Goal: Task Accomplishment & Management: Use online tool/utility

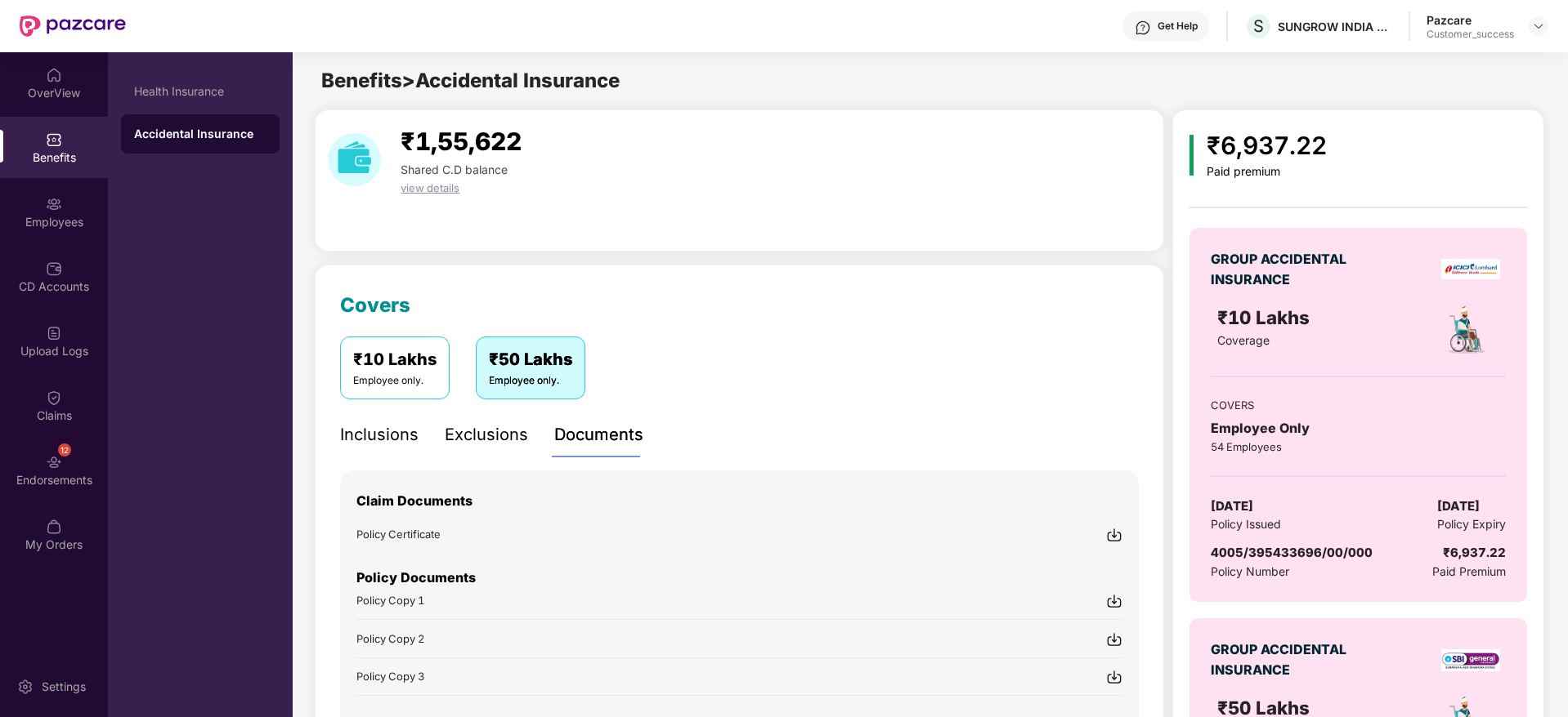
scroll to position [203, 0]
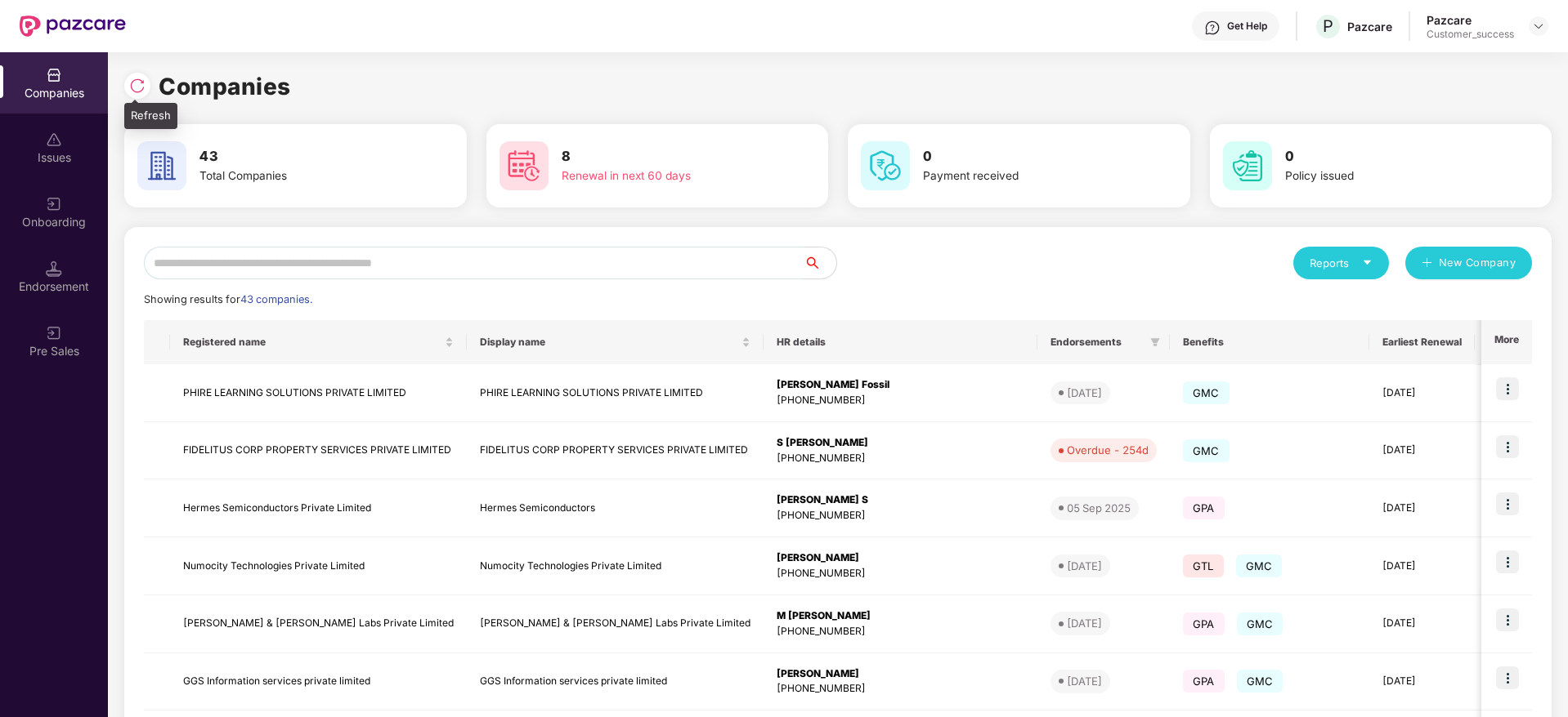
click at [127, 74] on div at bounding box center [140, 83] width 34 height 30
click at [139, 83] on img at bounding box center [137, 85] width 17 height 17
click at [483, 252] on input "text" at bounding box center [473, 262] width 659 height 32
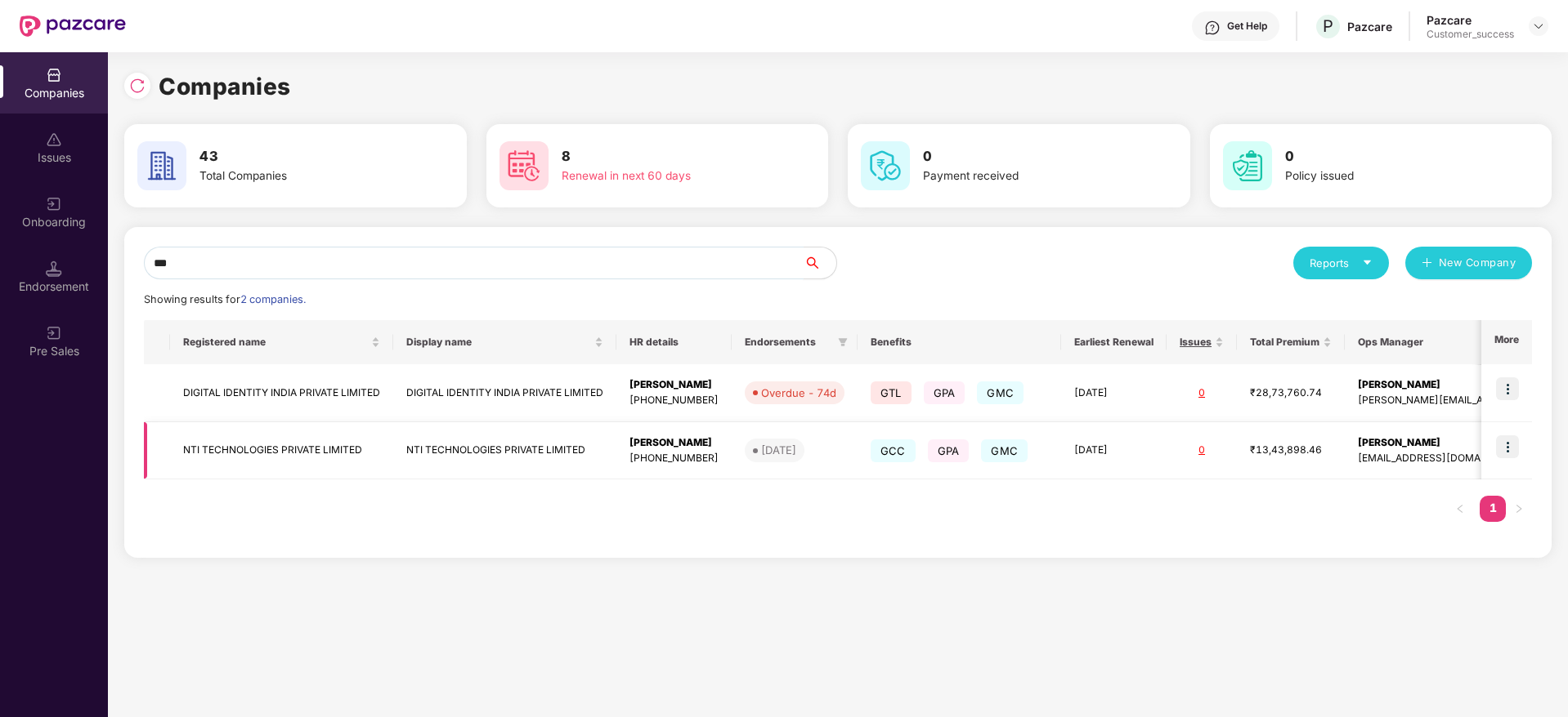
type input "***"
click at [1513, 444] on img at bounding box center [1506, 446] width 23 height 23
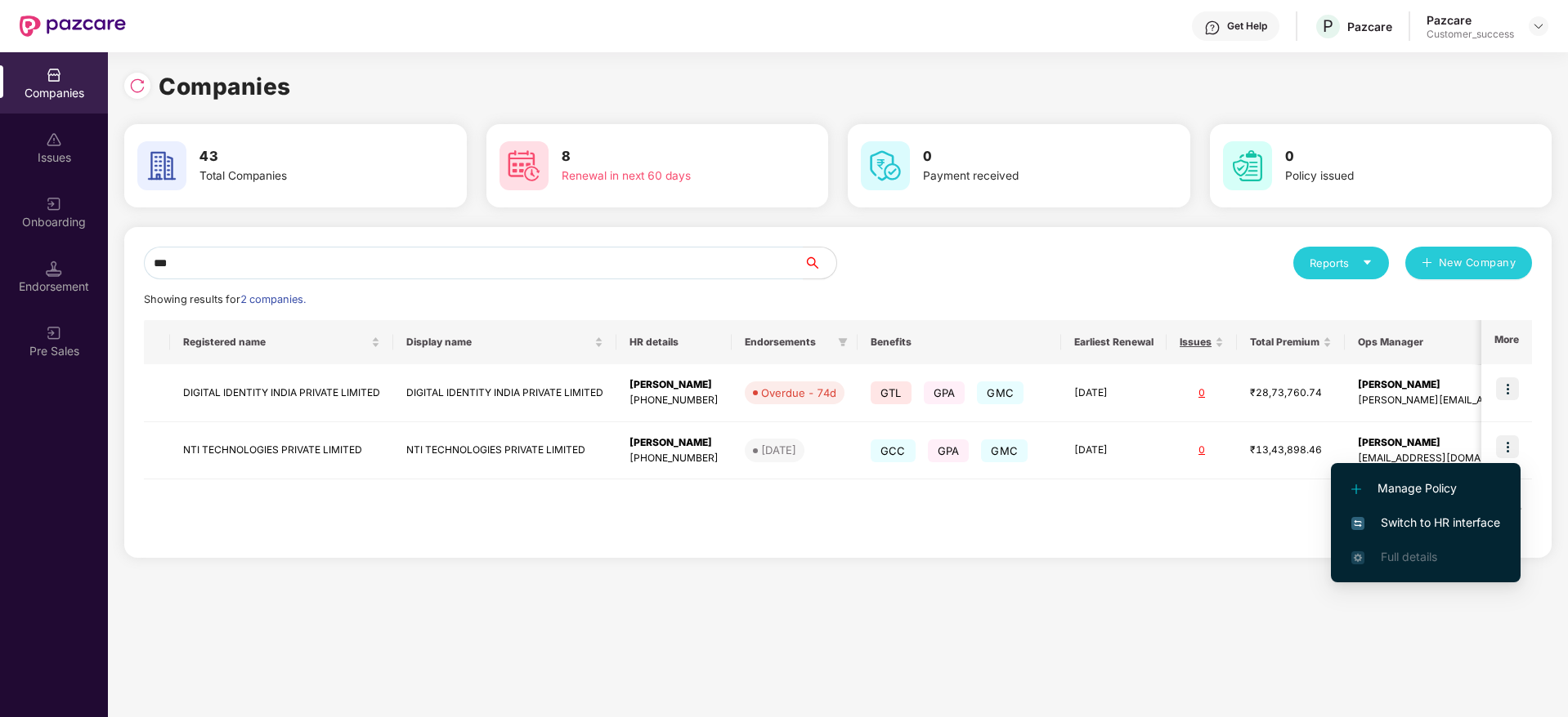
click at [1450, 526] on span "Switch to HR interface" at bounding box center [1425, 523] width 148 height 18
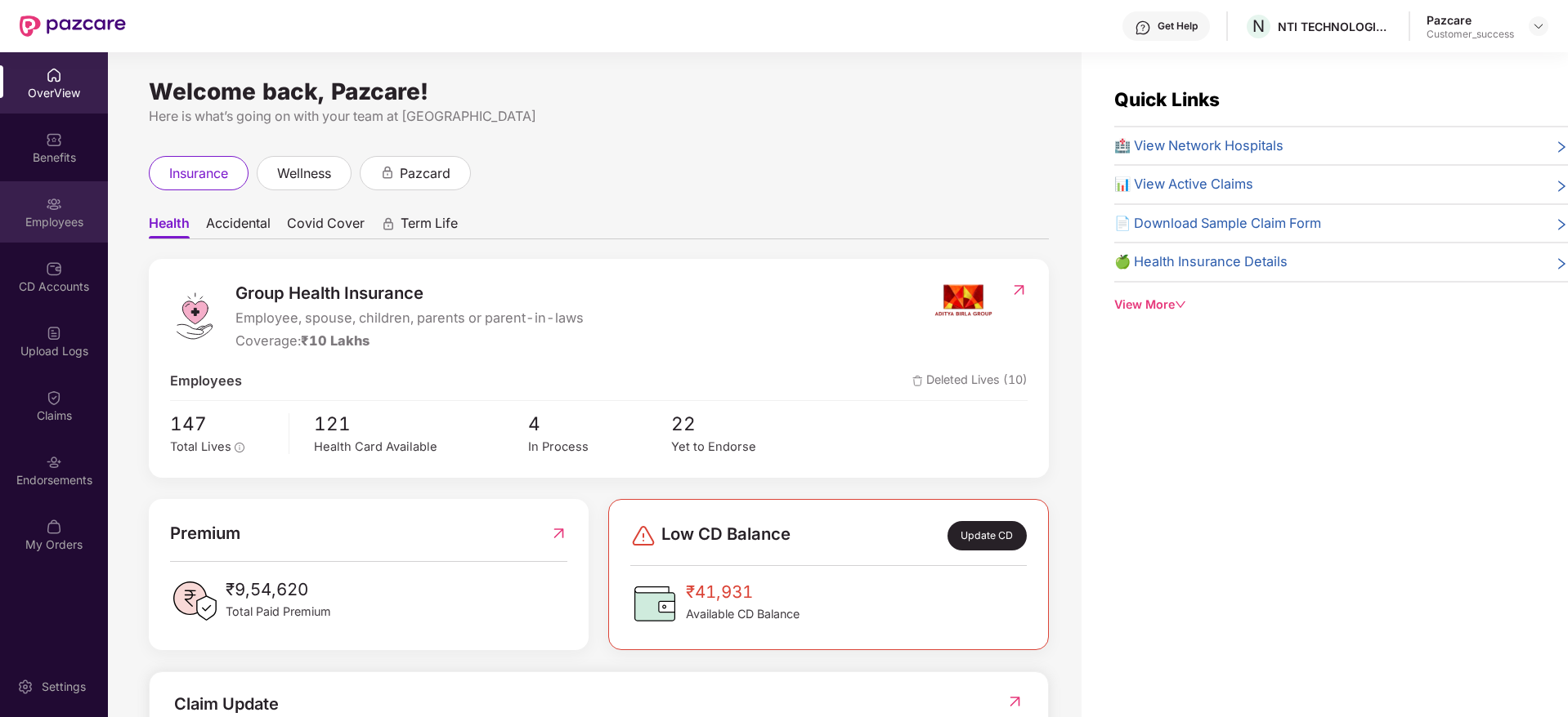
click at [70, 217] on div "Employees" at bounding box center [54, 222] width 108 height 17
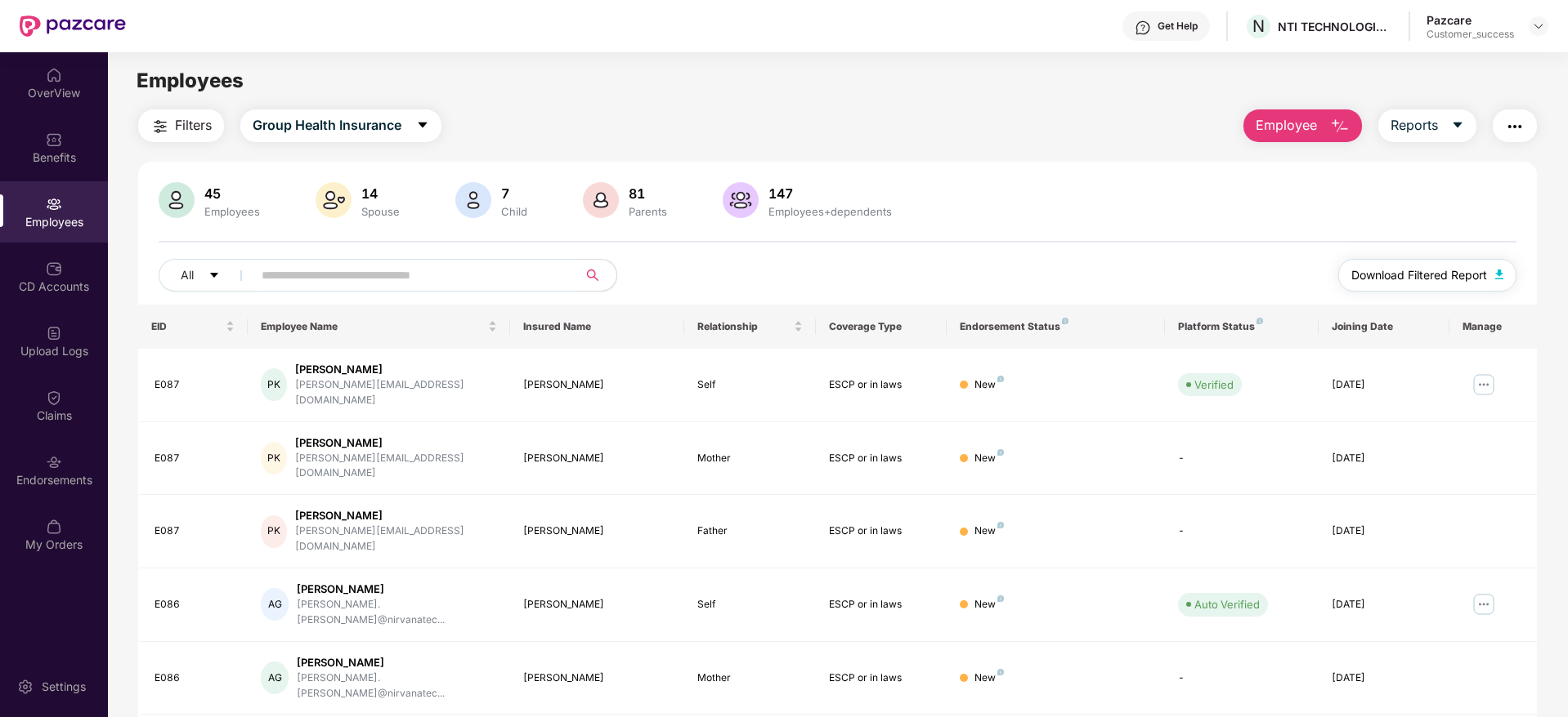
click at [1432, 271] on span "Download Filtered Report" at bounding box center [1419, 275] width 136 height 18
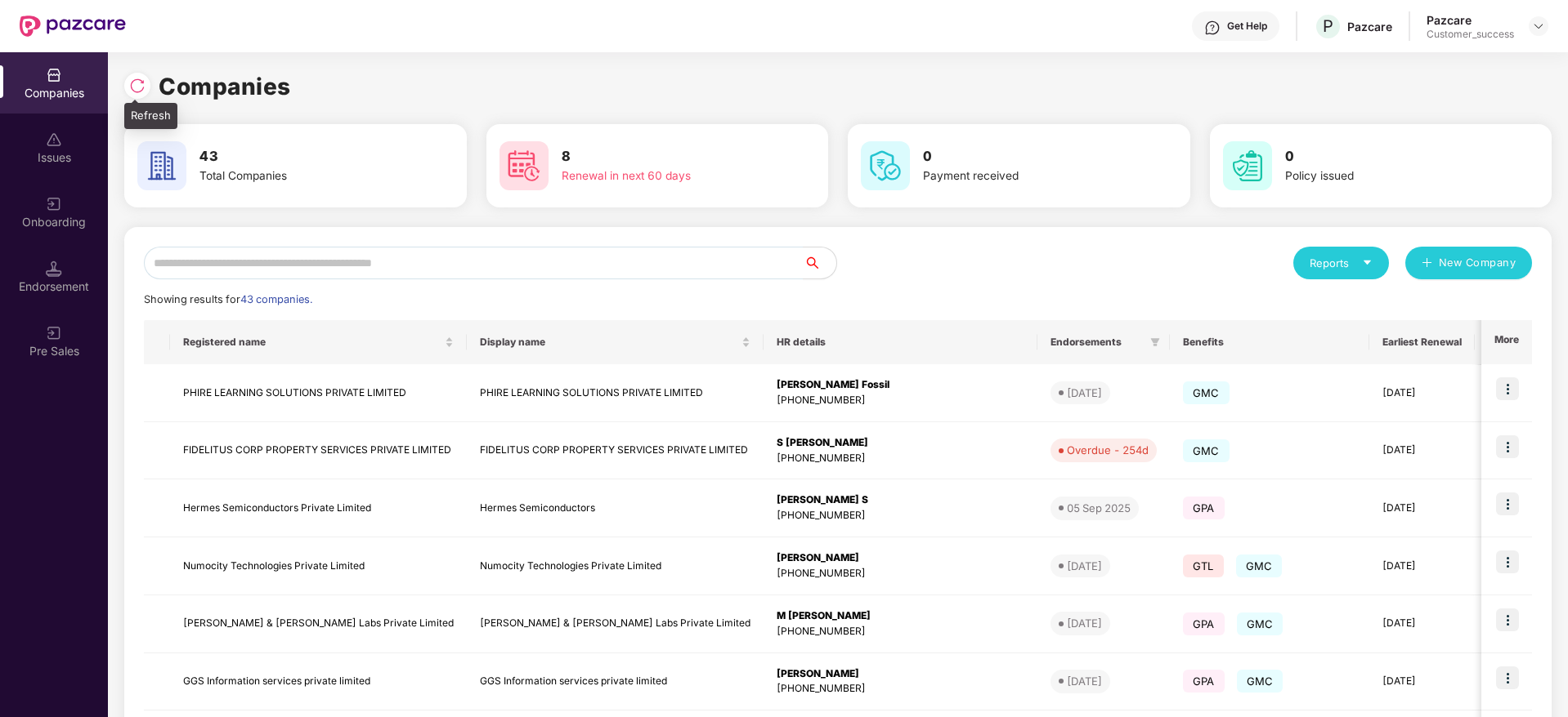
click at [138, 84] on img at bounding box center [137, 85] width 17 height 17
